Goal: Find specific page/section: Find specific page/section

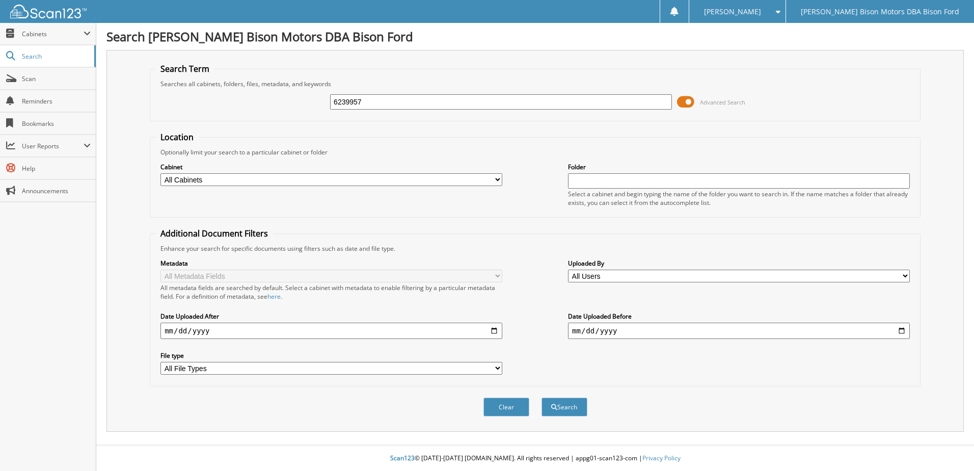
type input "6239957"
click at [541, 397] on button "Search" at bounding box center [564, 406] width 46 height 19
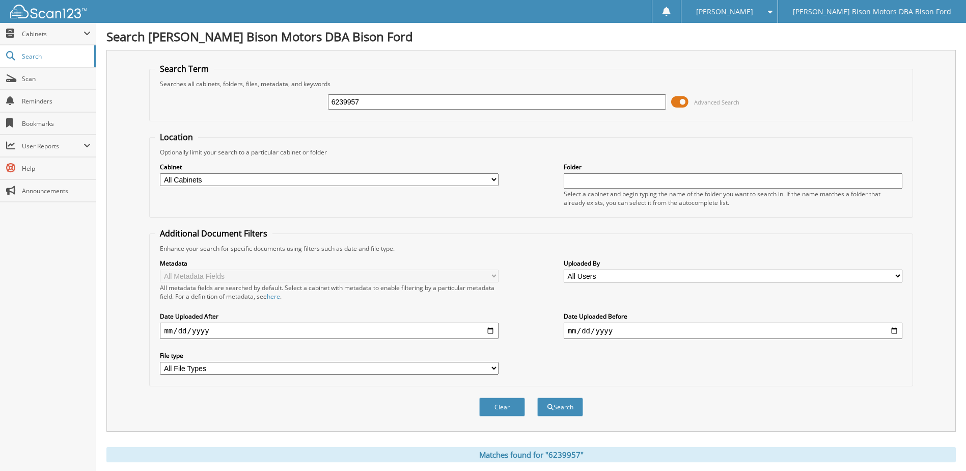
scroll to position [99, 0]
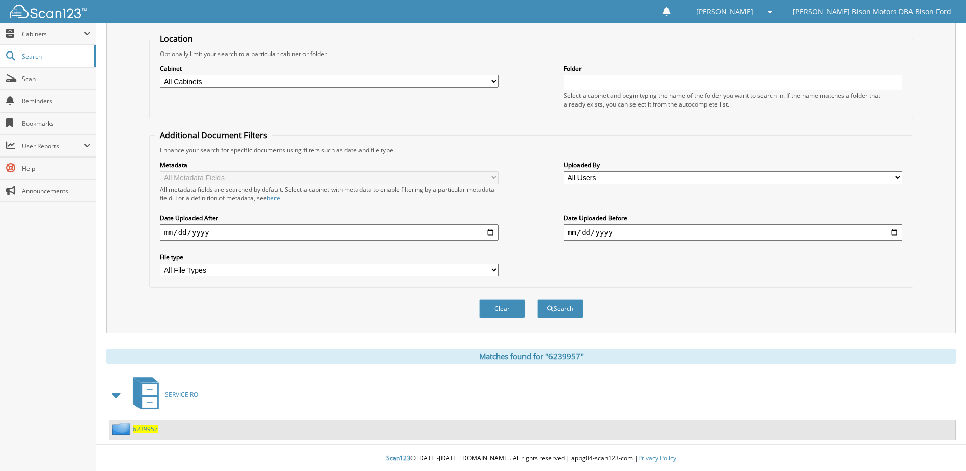
click at [149, 429] on span "6239957" at bounding box center [145, 428] width 25 height 9
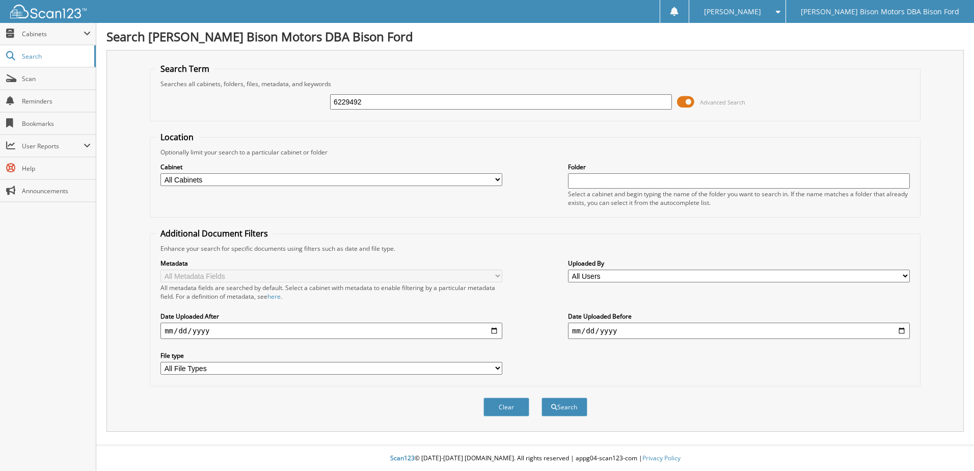
type input "6229492"
click at [541, 397] on button "Search" at bounding box center [564, 406] width 46 height 19
